Goal: Check status: Check status

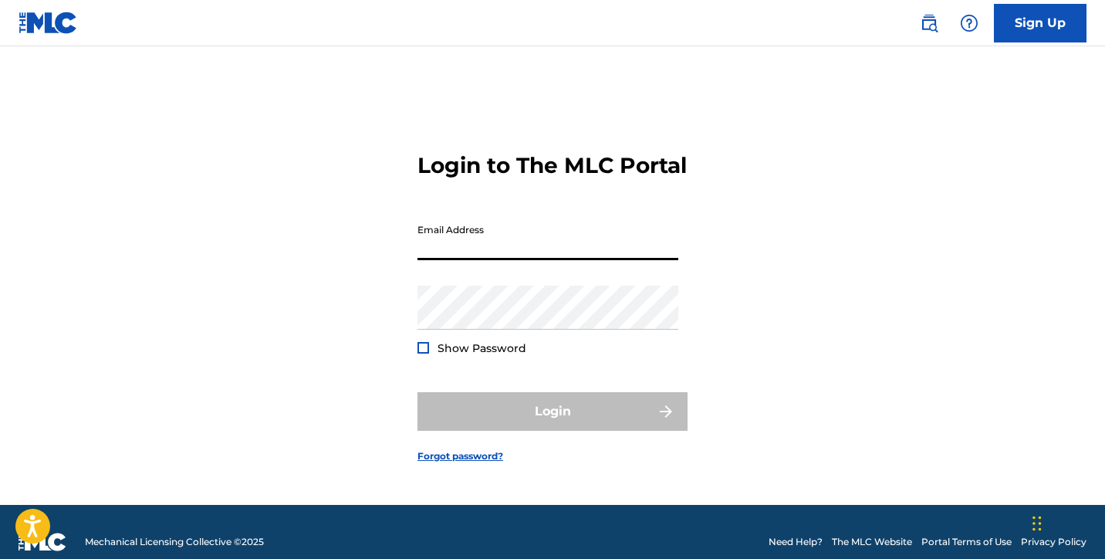
type input "[EMAIL_ADDRESS][DOMAIN_NAME]"
click at [553, 424] on button "Login" at bounding box center [553, 411] width 270 height 39
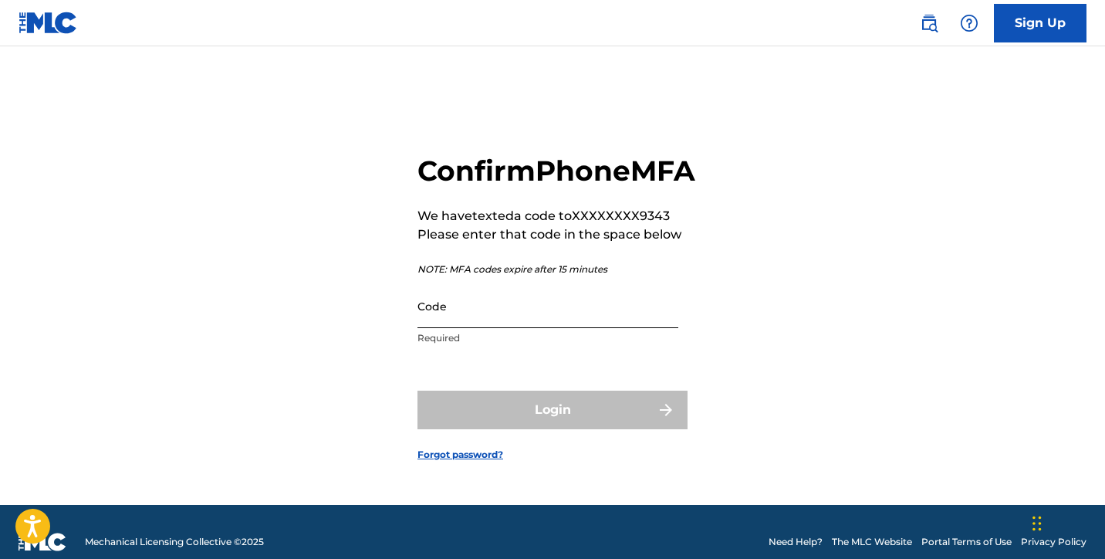
click at [483, 328] on input "Code" at bounding box center [548, 306] width 261 height 44
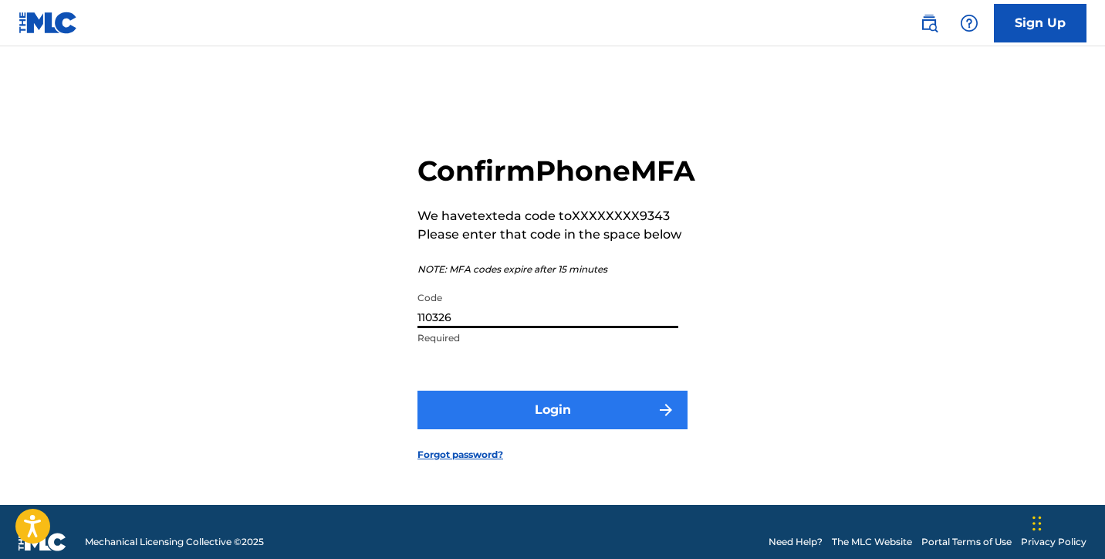
type input "110326"
click at [493, 418] on button "Login" at bounding box center [553, 410] width 270 height 39
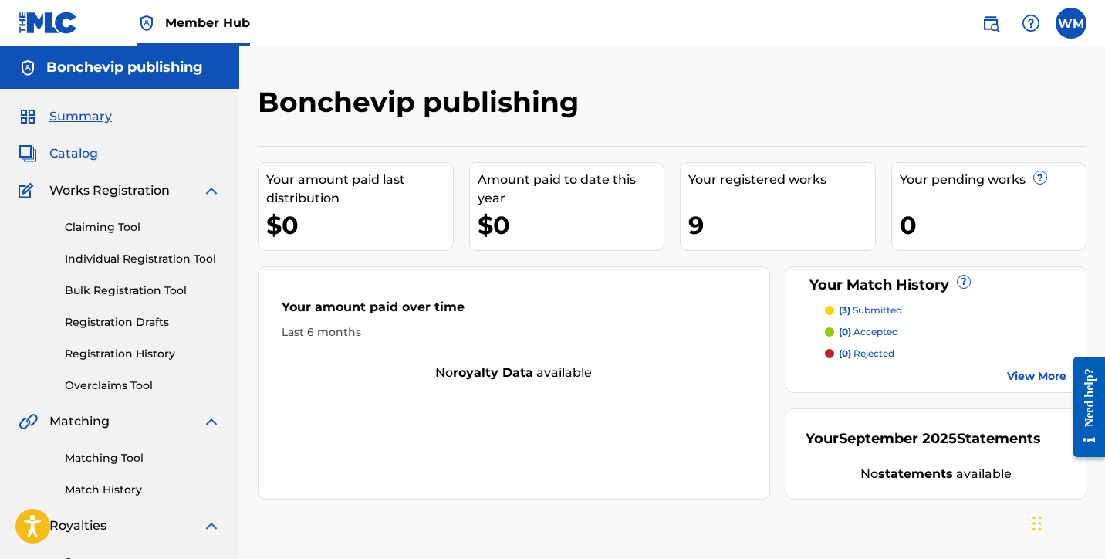
click at [78, 152] on span "Catalog" at bounding box center [73, 153] width 49 height 19
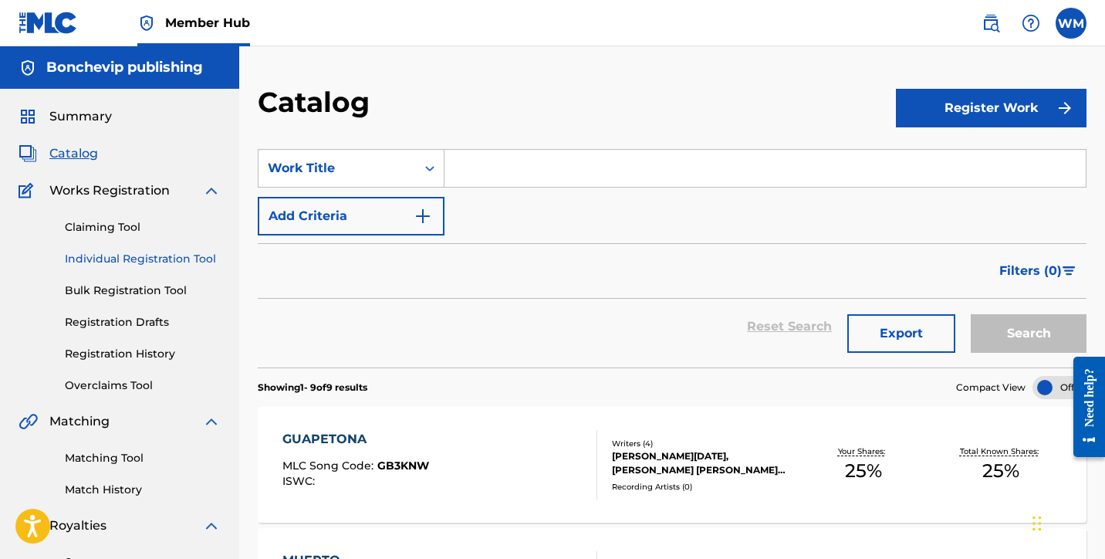
click at [110, 255] on link "Individual Registration Tool" at bounding box center [143, 259] width 156 height 16
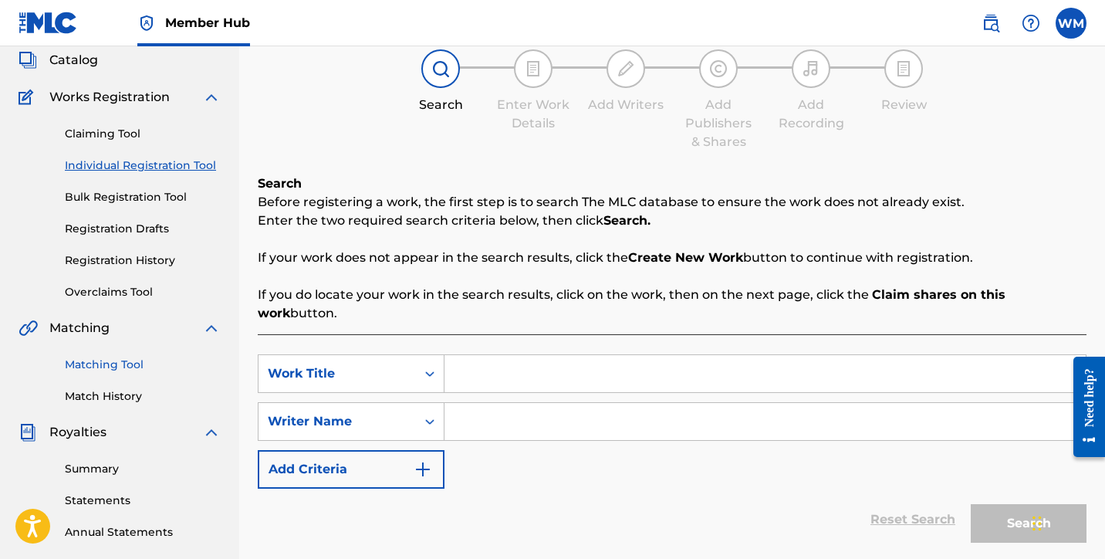
scroll to position [77, 0]
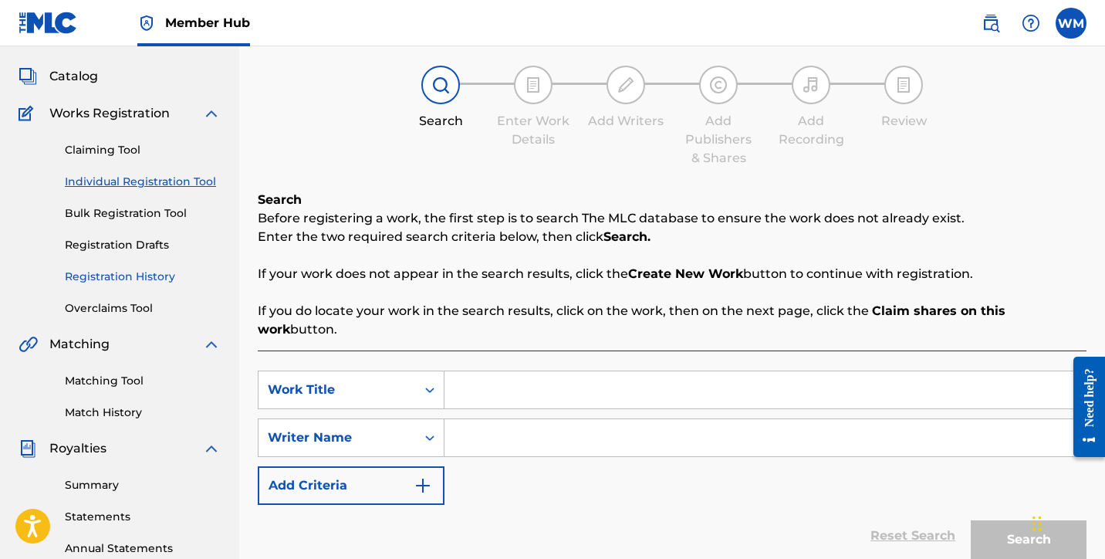
click at [127, 279] on link "Registration History" at bounding box center [143, 277] width 156 height 16
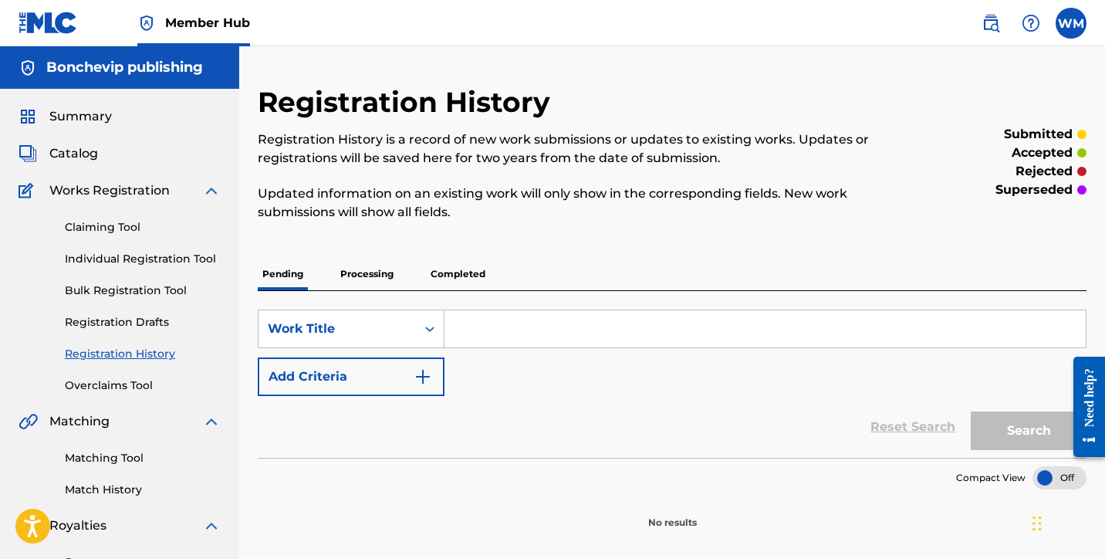
click at [360, 271] on p "Processing" at bounding box center [367, 274] width 63 height 32
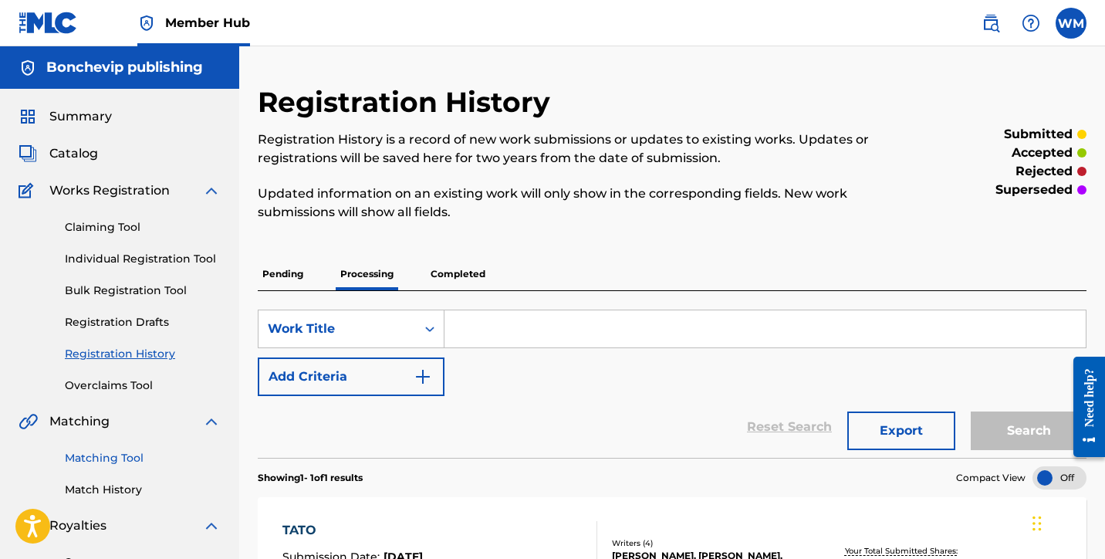
click at [128, 451] on link "Matching Tool" at bounding box center [143, 458] width 156 height 16
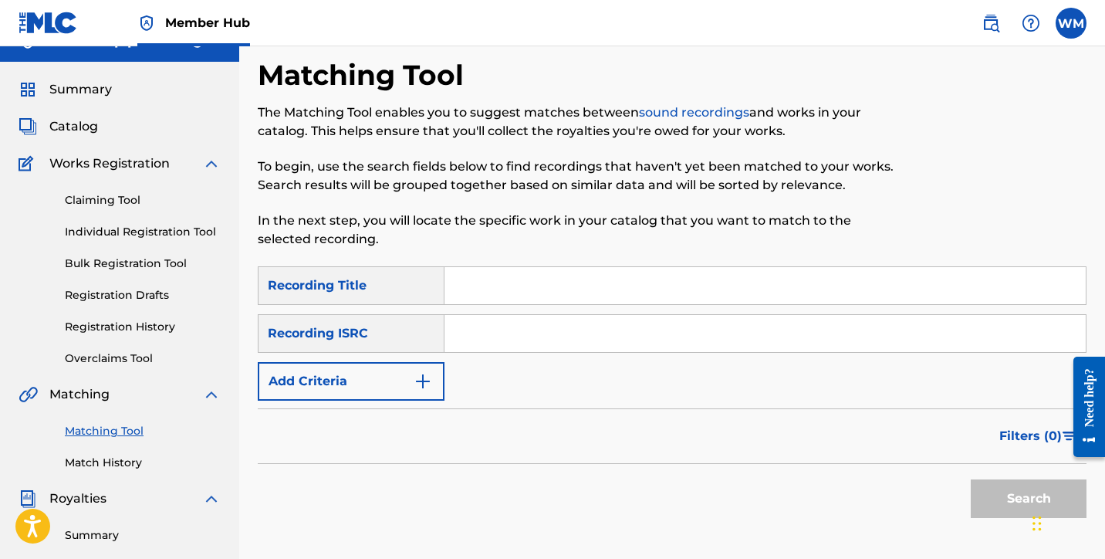
scroll to position [73, 0]
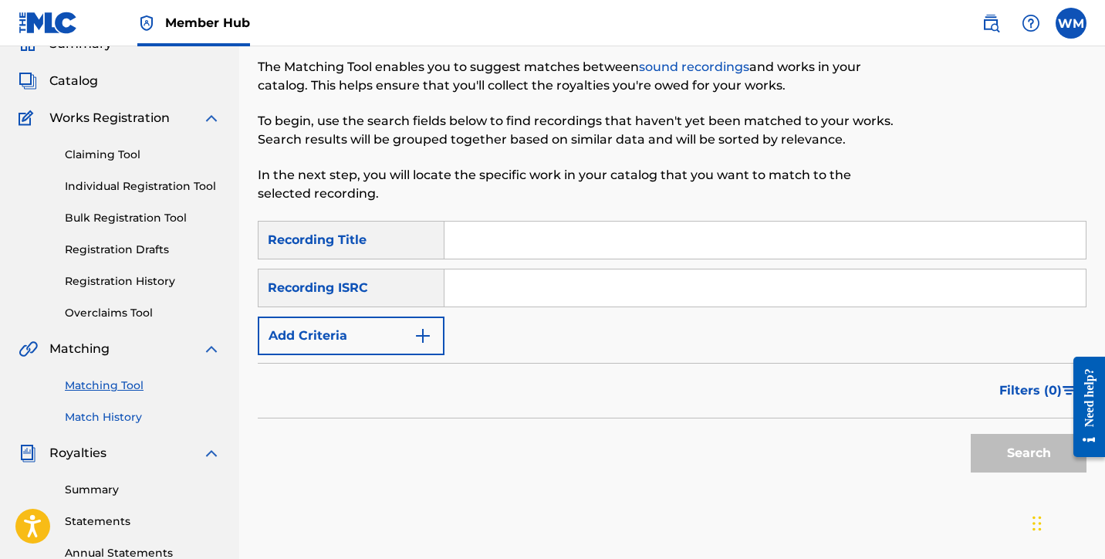
click at [128, 422] on link "Match History" at bounding box center [143, 417] width 156 height 16
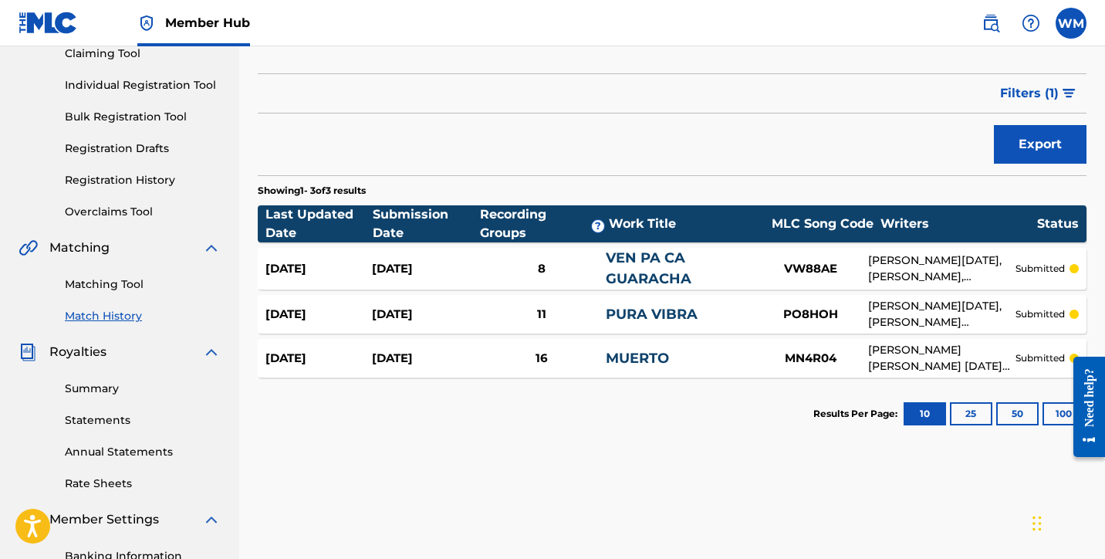
scroll to position [155, 0]
